Goal: Book appointment/travel/reservation

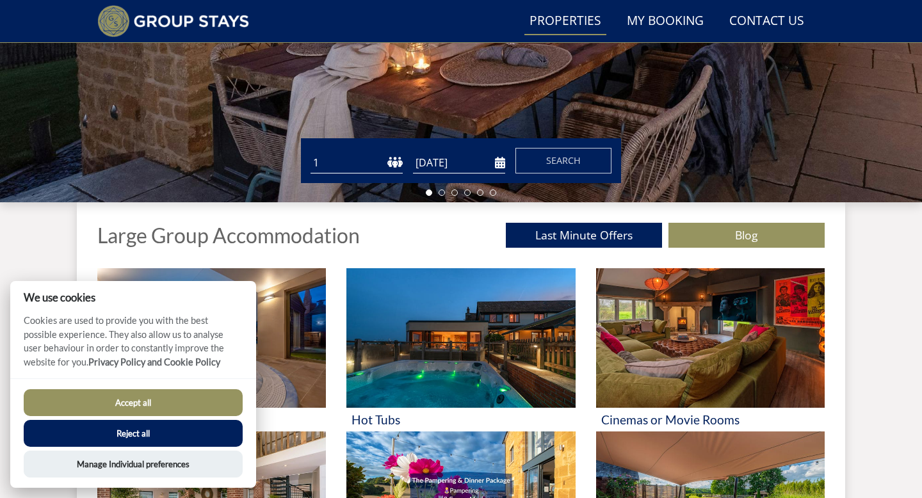
scroll to position [298, 0]
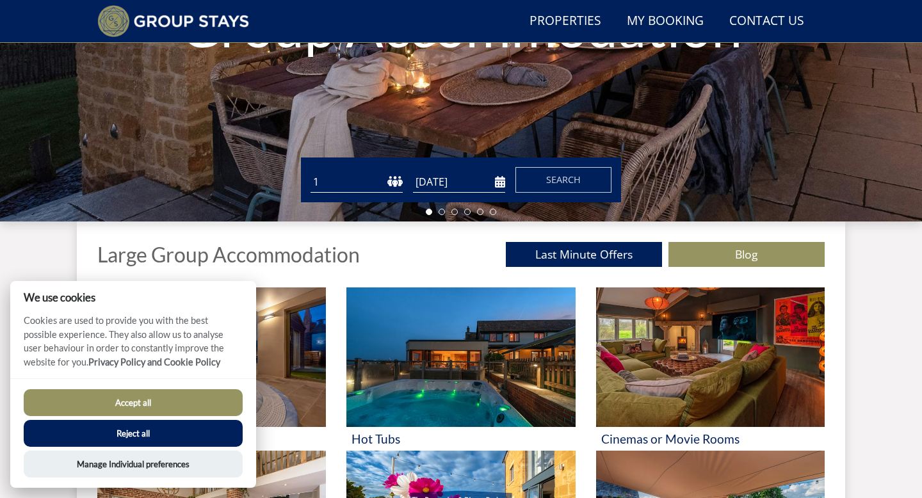
click at [349, 177] on select "1 2 3 4 5 6 7 8 9 10 11 12 13 14 15 16 17 18 19 20 21 22 23 24 25 26 27 28 29 3…" at bounding box center [356, 182] width 92 height 21
select select "10"
click at [454, 179] on input "[DATE]" at bounding box center [459, 182] width 92 height 21
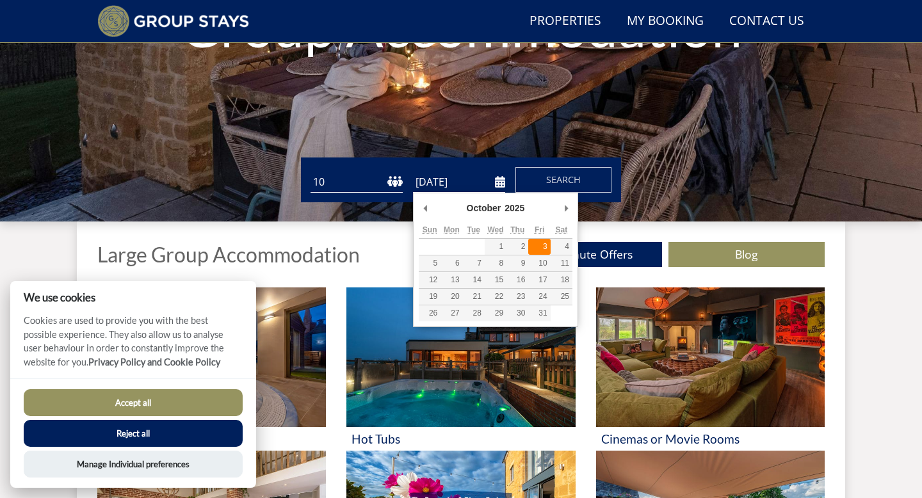
type input "[DATE]"
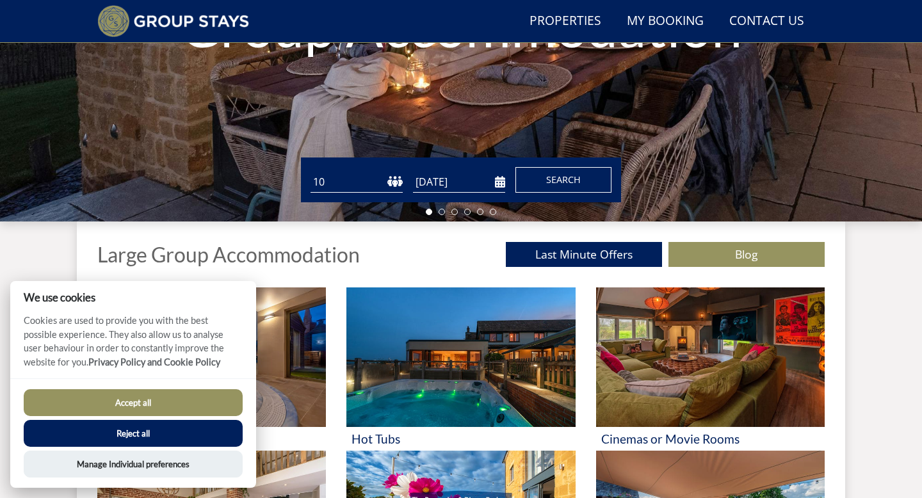
click at [552, 186] on span "Search" at bounding box center [563, 179] width 35 height 12
click at [163, 396] on button "Accept all" at bounding box center [133, 402] width 219 height 27
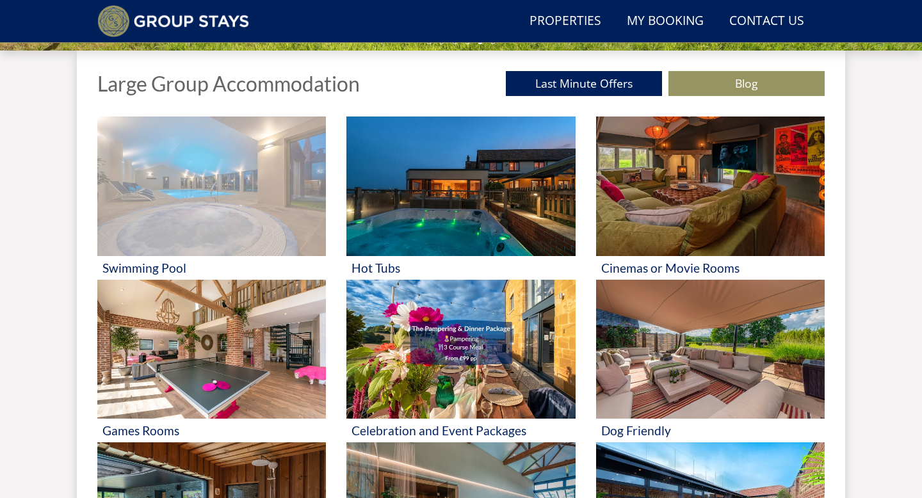
scroll to position [474, 0]
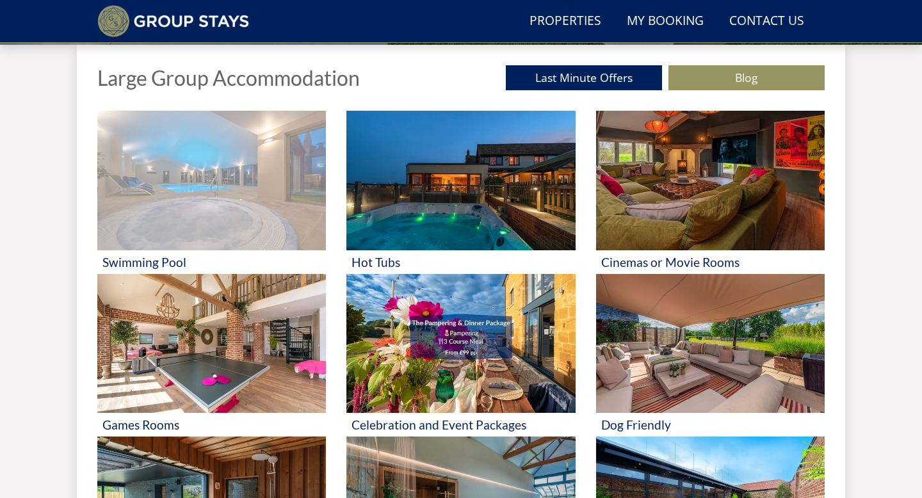
click at [282, 225] on img at bounding box center [211, 181] width 228 height 140
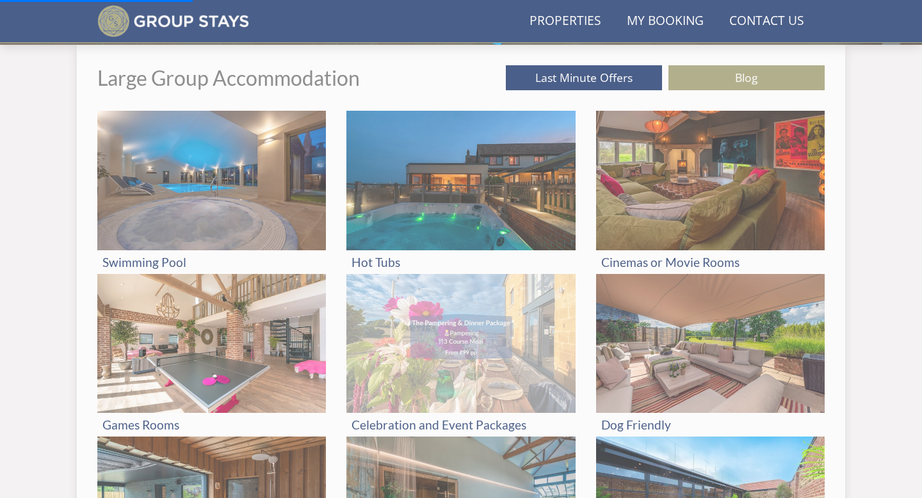
click at [396, 376] on img at bounding box center [460, 344] width 228 height 140
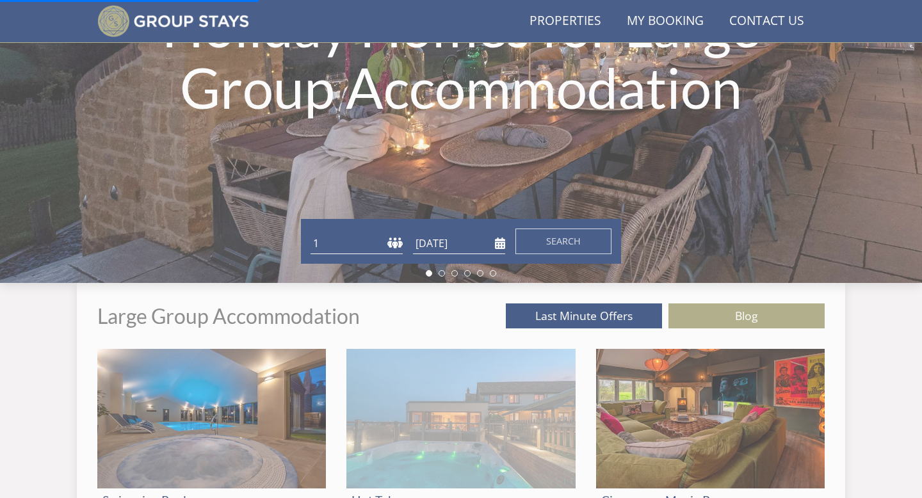
scroll to position [145, 0]
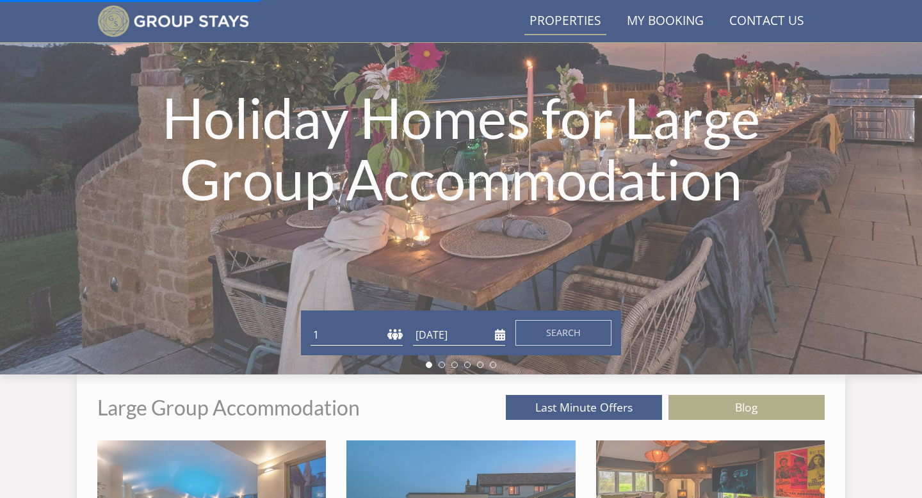
click at [572, 17] on link "Properties" at bounding box center [565, 21] width 82 height 29
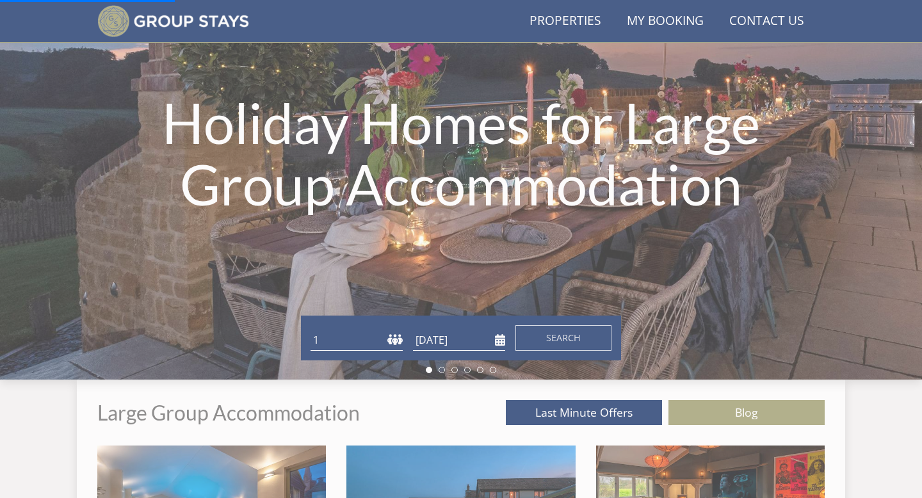
scroll to position [304, 0]
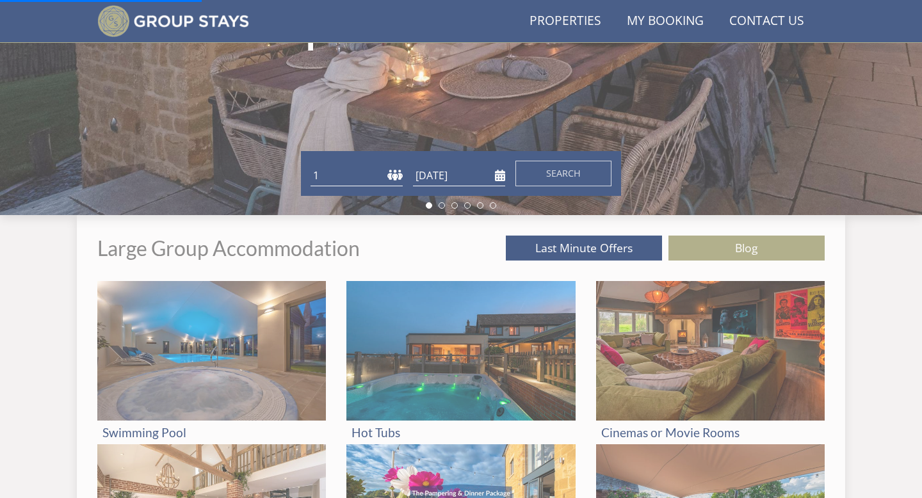
click at [365, 164] on form "Guests 1 2 3 4 5 6 7 8 9 10 11 12 13 14 15 16 17 18 19 20 21 22 23 24 25 26 27 …" at bounding box center [460, 174] width 301 height 26
click at [360, 186] on select "1 2 3 4 5 6 7 8 9 10 11 12 13 14 15 16 17 18 19 20 21 22 23 24 25 26 27 28 29 3…" at bounding box center [356, 175] width 92 height 21
select select "10"
click at [501, 182] on input "[DATE]" at bounding box center [459, 175] width 92 height 21
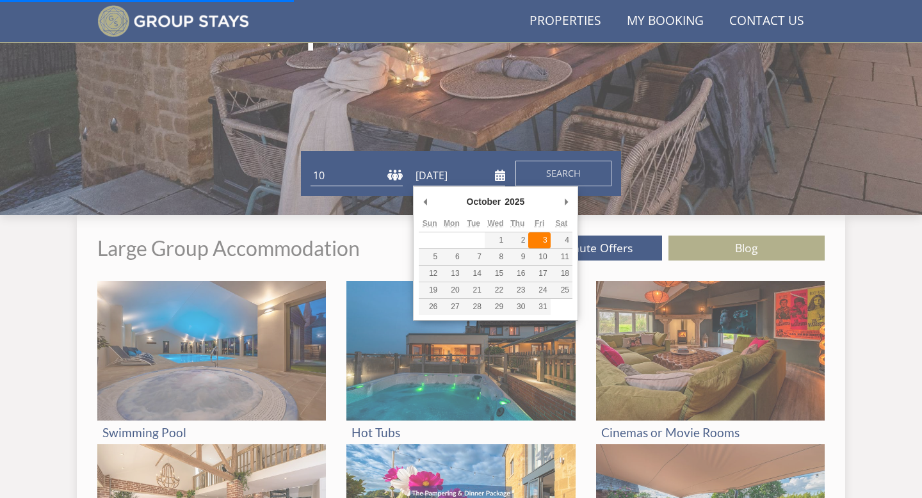
type input "[DATE]"
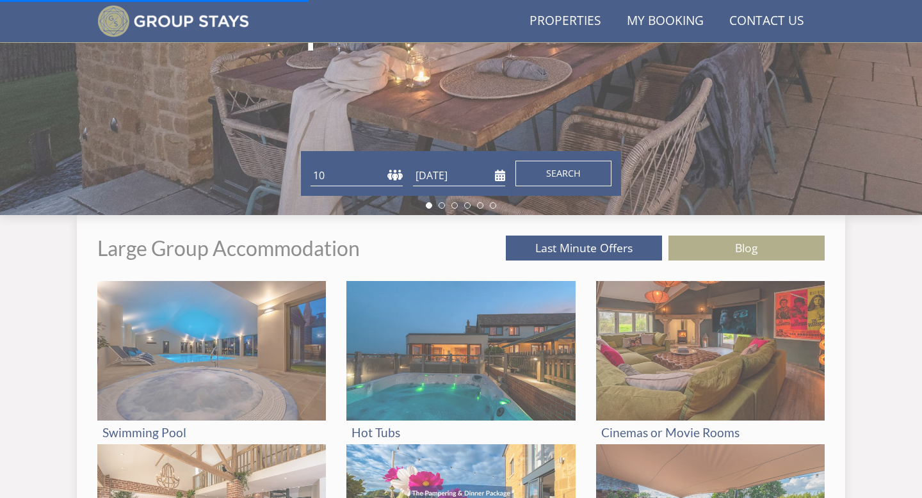
click at [554, 171] on span "Search" at bounding box center [563, 173] width 35 height 12
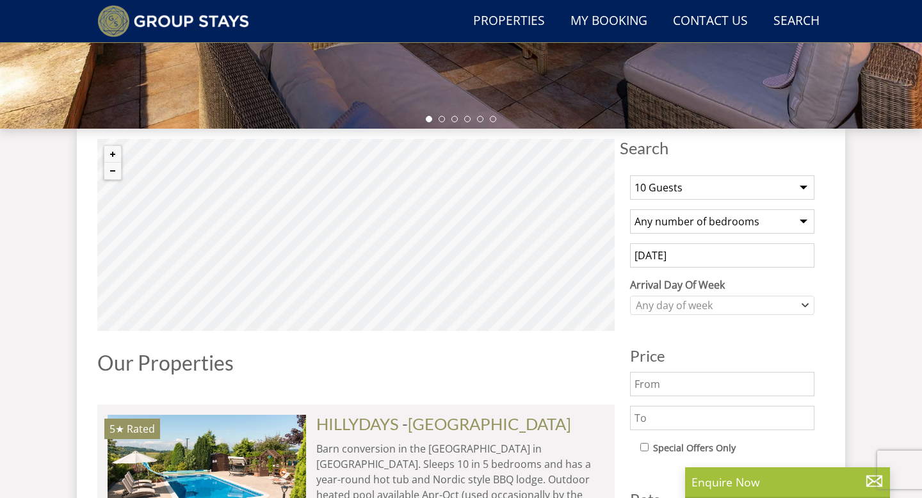
scroll to position [389, 0]
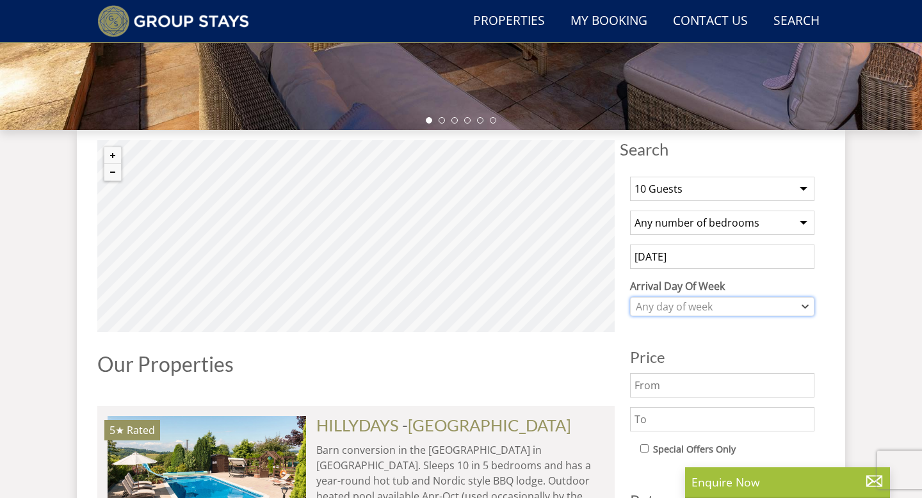
click at [680, 312] on div "Any day of week" at bounding box center [715, 307] width 166 height 14
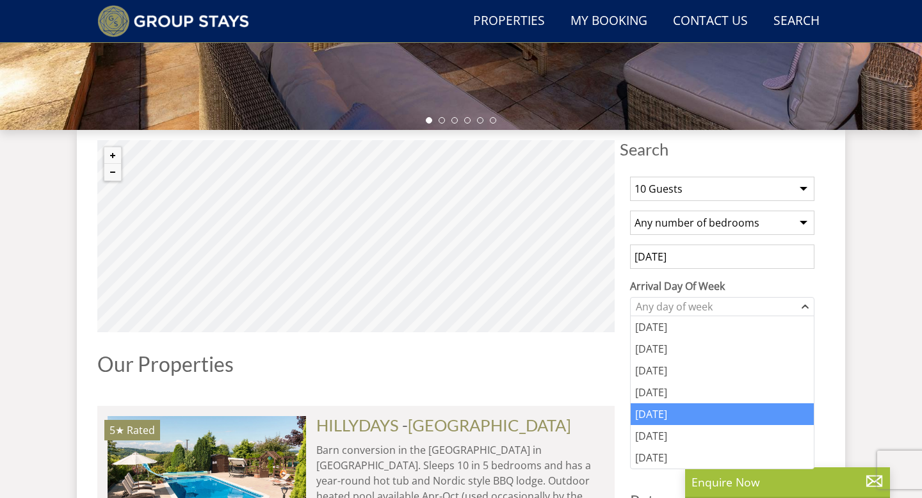
click at [664, 417] on div "[DATE]" at bounding box center [721, 414] width 183 height 22
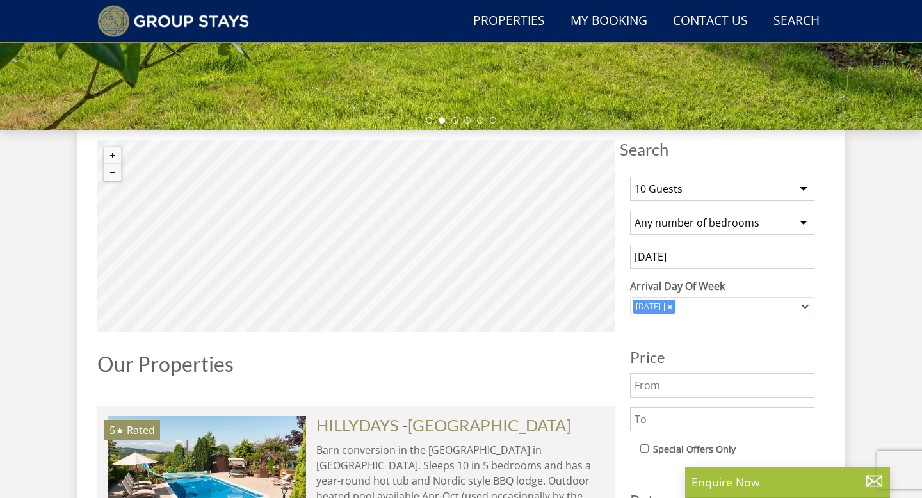
click at [667, 395] on input "text" at bounding box center [722, 385] width 184 height 24
type input "500"
click at [657, 422] on input "text" at bounding box center [722, 419] width 184 height 24
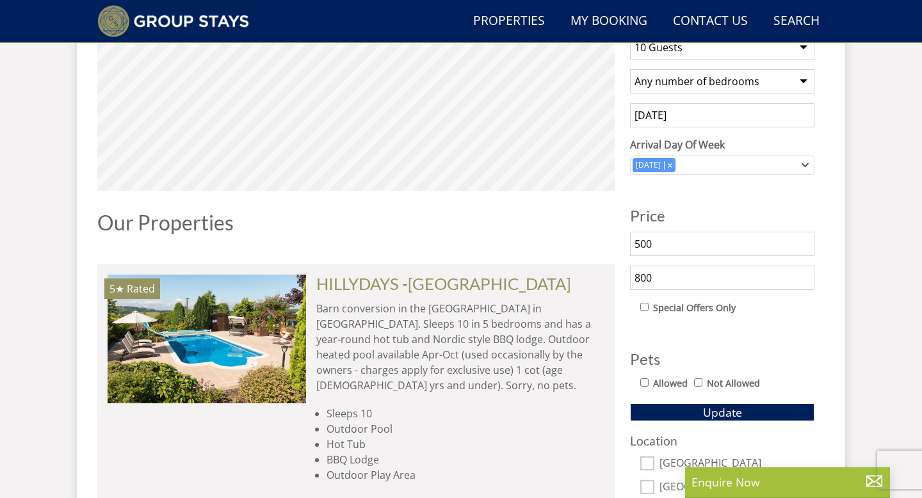
scroll to position [532, 0]
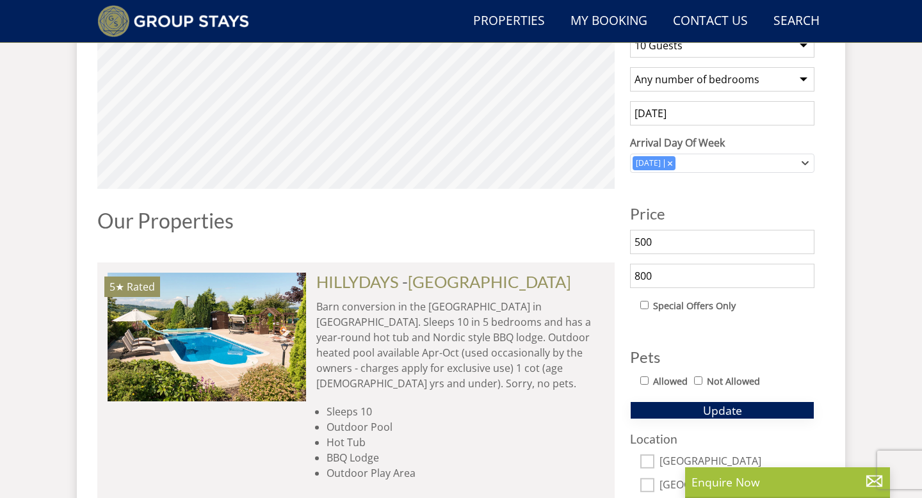
type input "800"
click at [686, 406] on button "Update" at bounding box center [722, 410] width 184 height 18
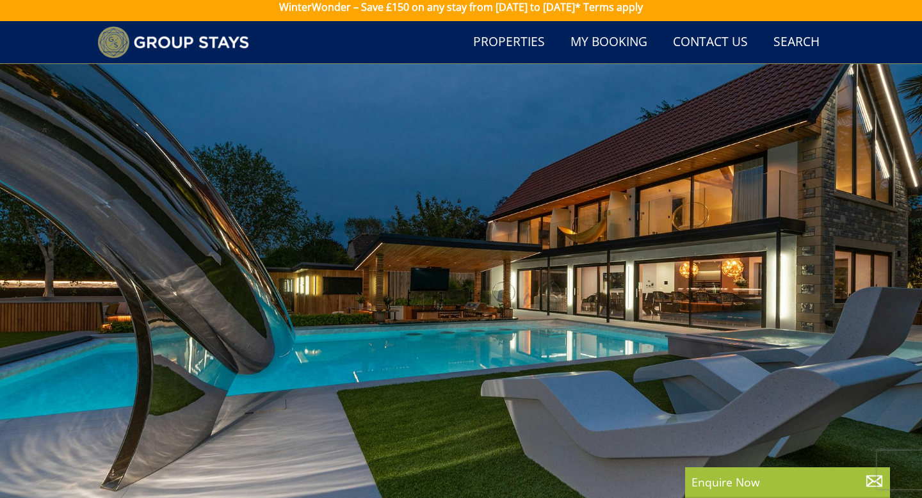
scroll to position [0, 0]
